Goal: Find specific page/section

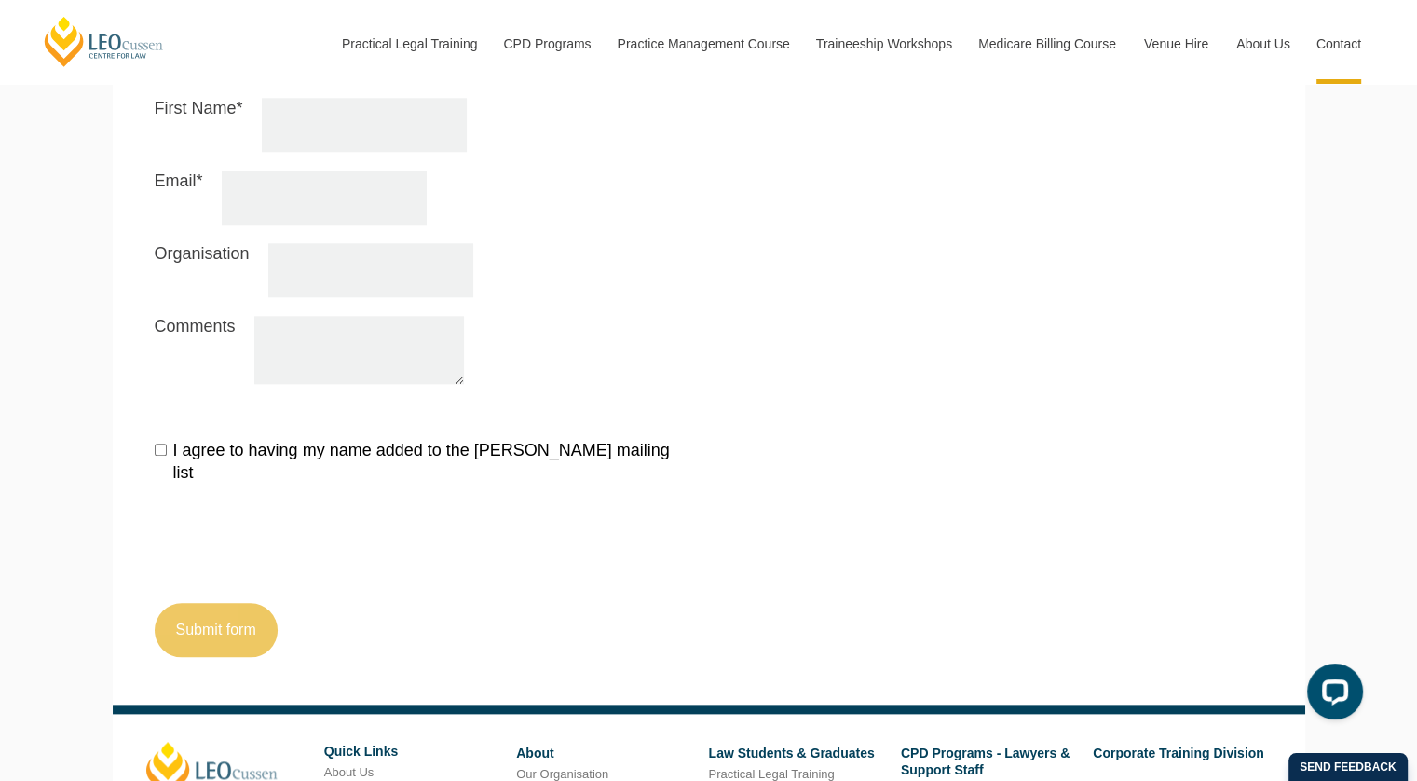
scroll to position [2173, 0]
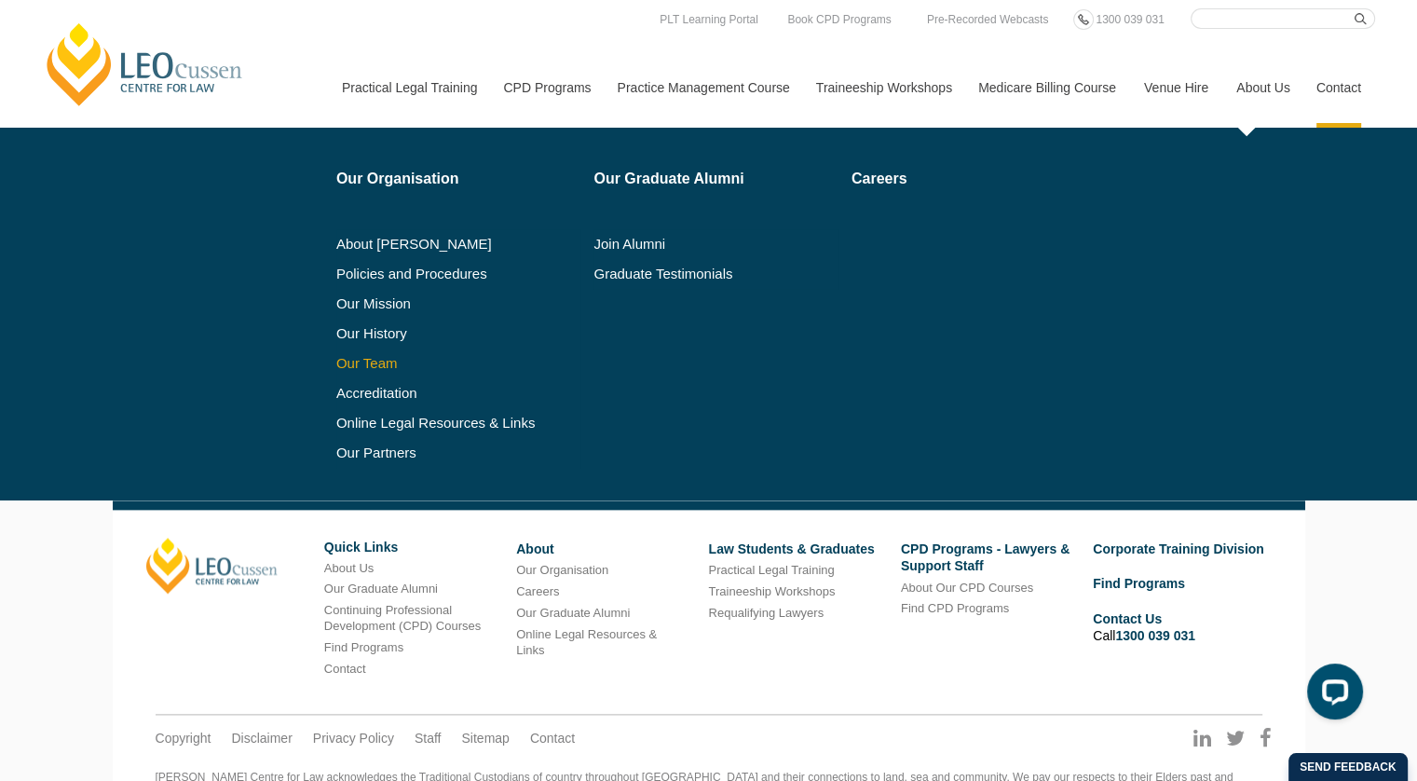
click at [346, 359] on link "Our Team" at bounding box center [458, 363] width 245 height 15
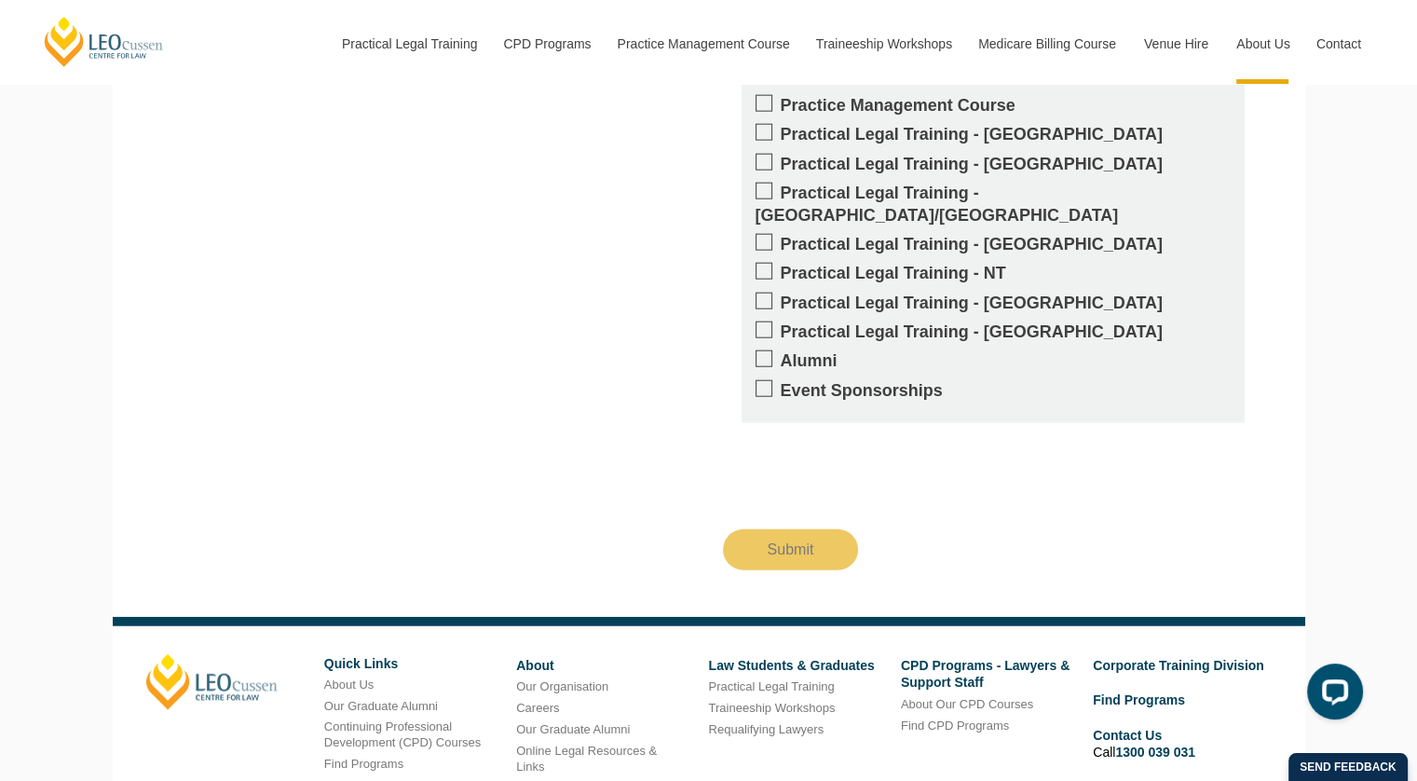
scroll to position [12425, 0]
